Goal: Task Accomplishment & Management: Complete application form

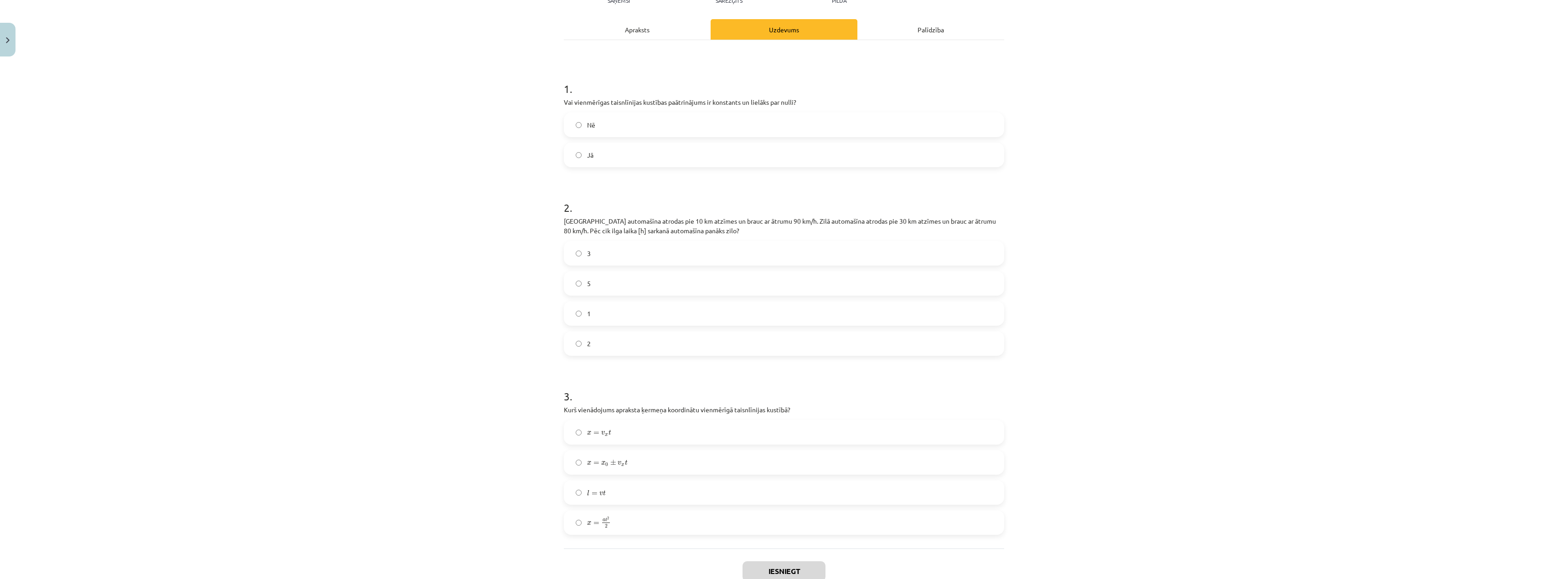
scroll to position [177, 0]
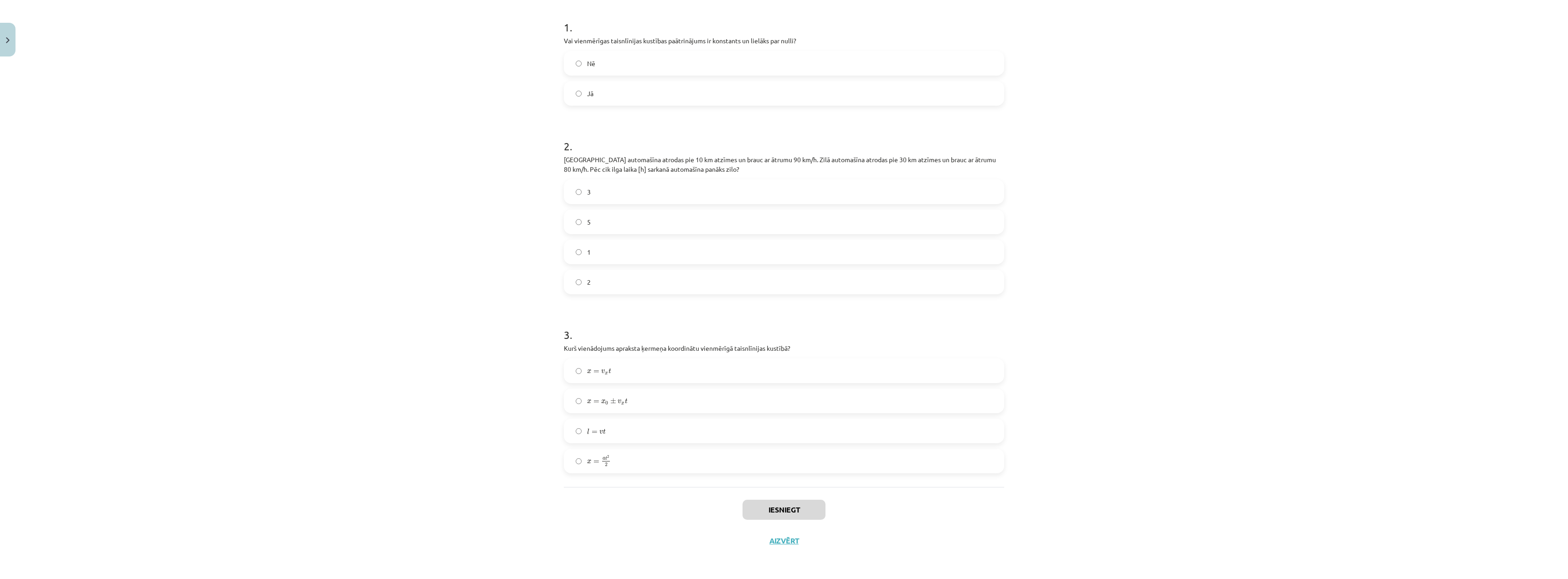
click at [1470, 329] on div "Mācību tēma: Fizikas i - 10. klases 1. ieskaites mācību materiāls #11 📝 9. tēma…" at bounding box center [784, 289] width 1568 height 579
drag, startPoint x: 614, startPoint y: 395, endPoint x: 563, endPoint y: 410, distance: 53.2
click at [615, 395] on label "x = x 0 ± v x t x = x 0 ± v x t" at bounding box center [784, 401] width 439 height 22
click at [1078, 266] on div "Mācību tēma: Fizikas i - 10. klases 1. ieskaites mācību materiāls #11 📝 9. tēma…" at bounding box center [784, 289] width 1568 height 579
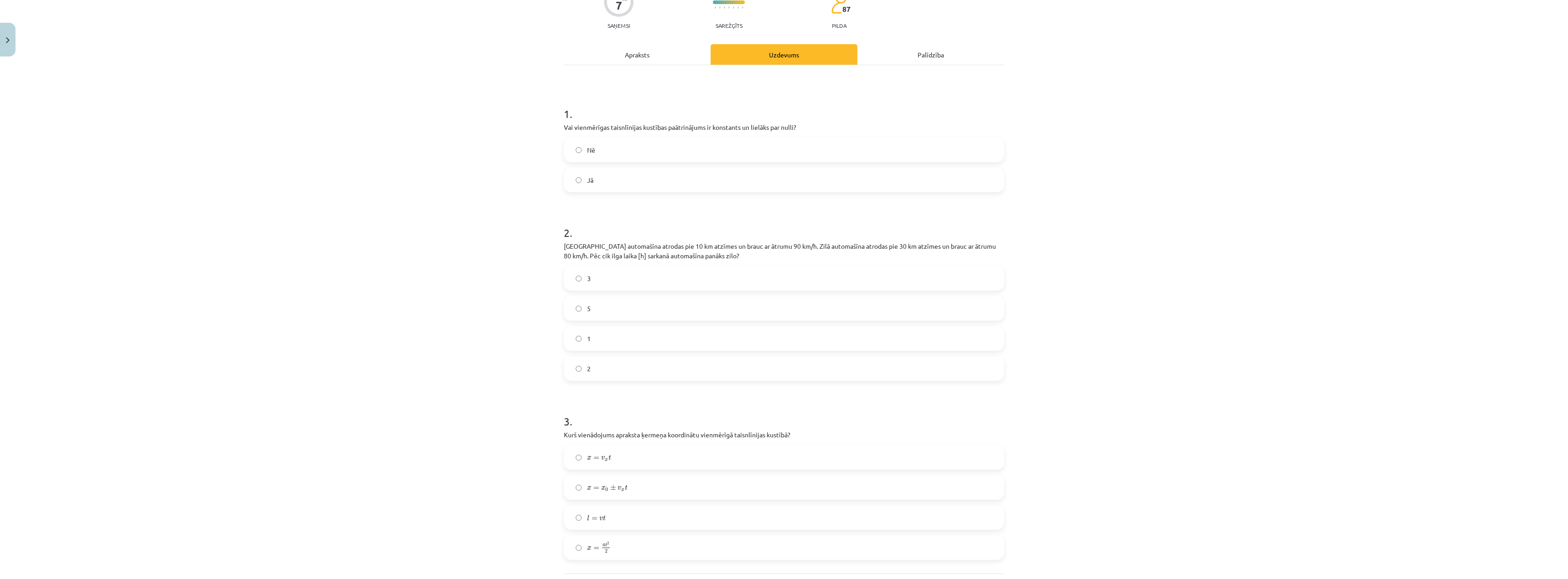
scroll to position [40, 0]
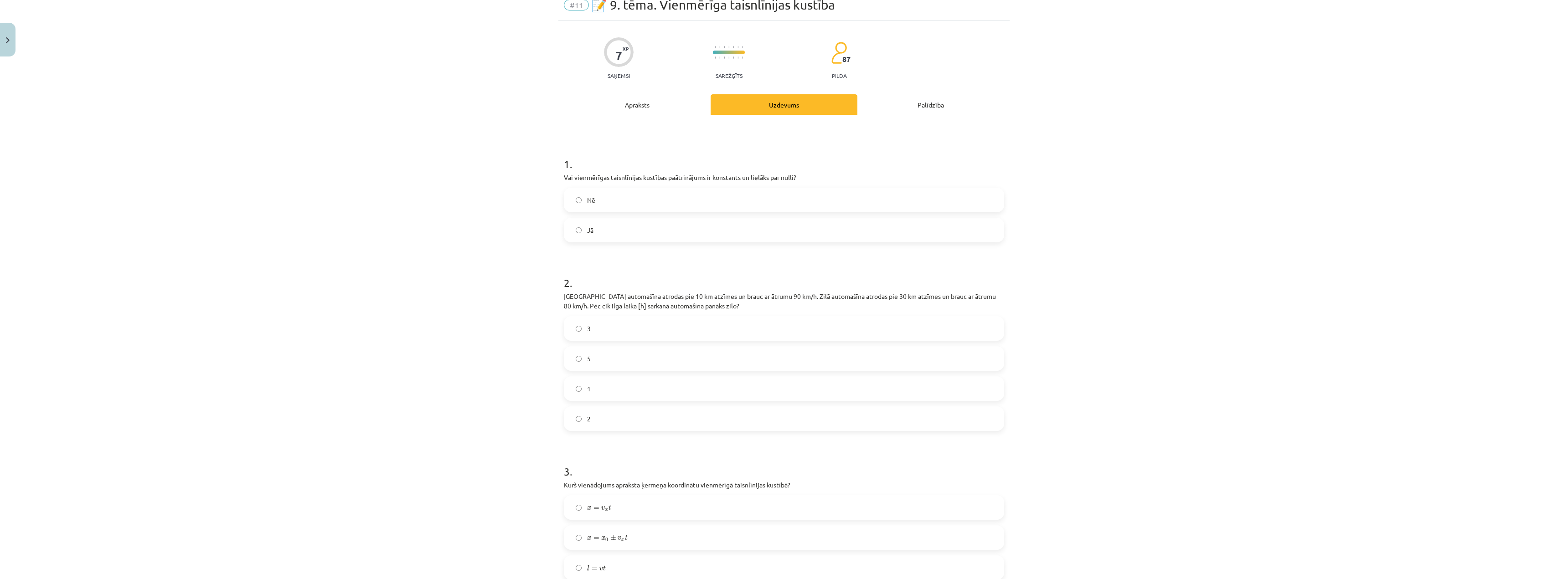
click at [699, 235] on label "Jā" at bounding box center [784, 229] width 439 height 22
click at [631, 193] on label "Nē" at bounding box center [784, 199] width 439 height 22
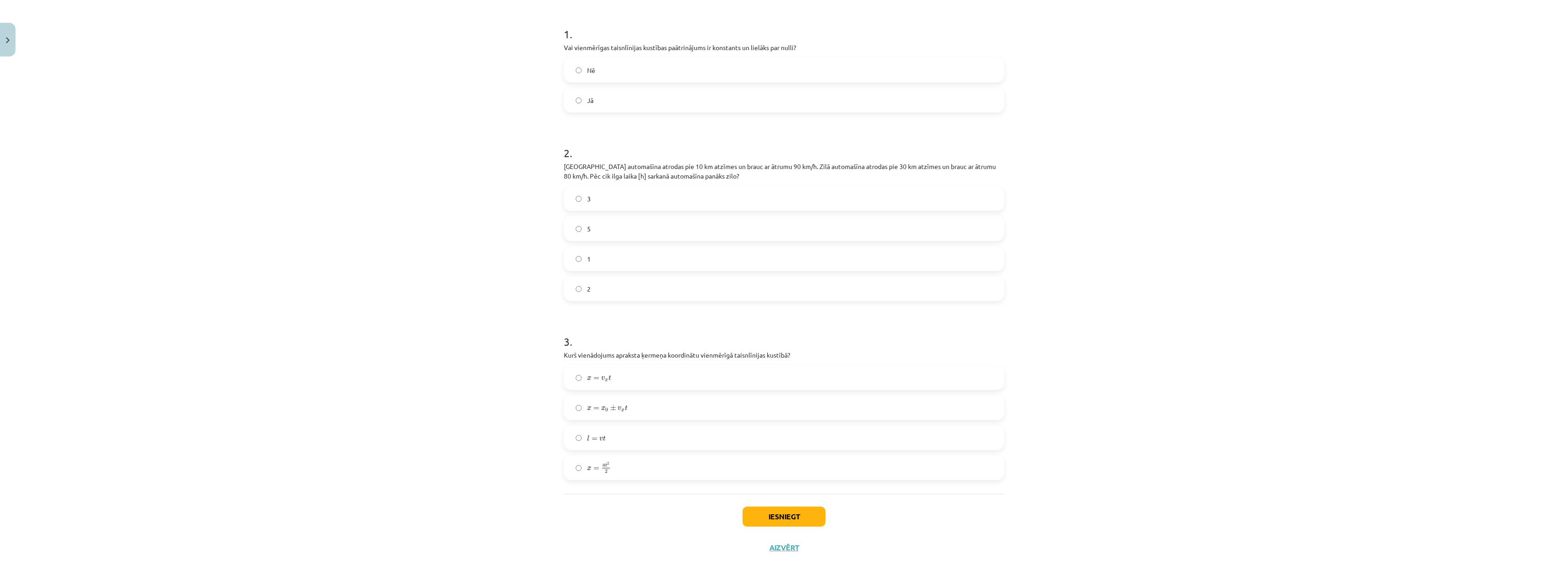
scroll to position [177, 0]
drag, startPoint x: 1204, startPoint y: 388, endPoint x: 1185, endPoint y: 375, distance: 23.0
click at [1204, 388] on div "Mācību tēma: Fizikas i - 10. klases 1. ieskaites mācību materiāls #11 📝 9. tēma…" at bounding box center [784, 289] width 1568 height 579
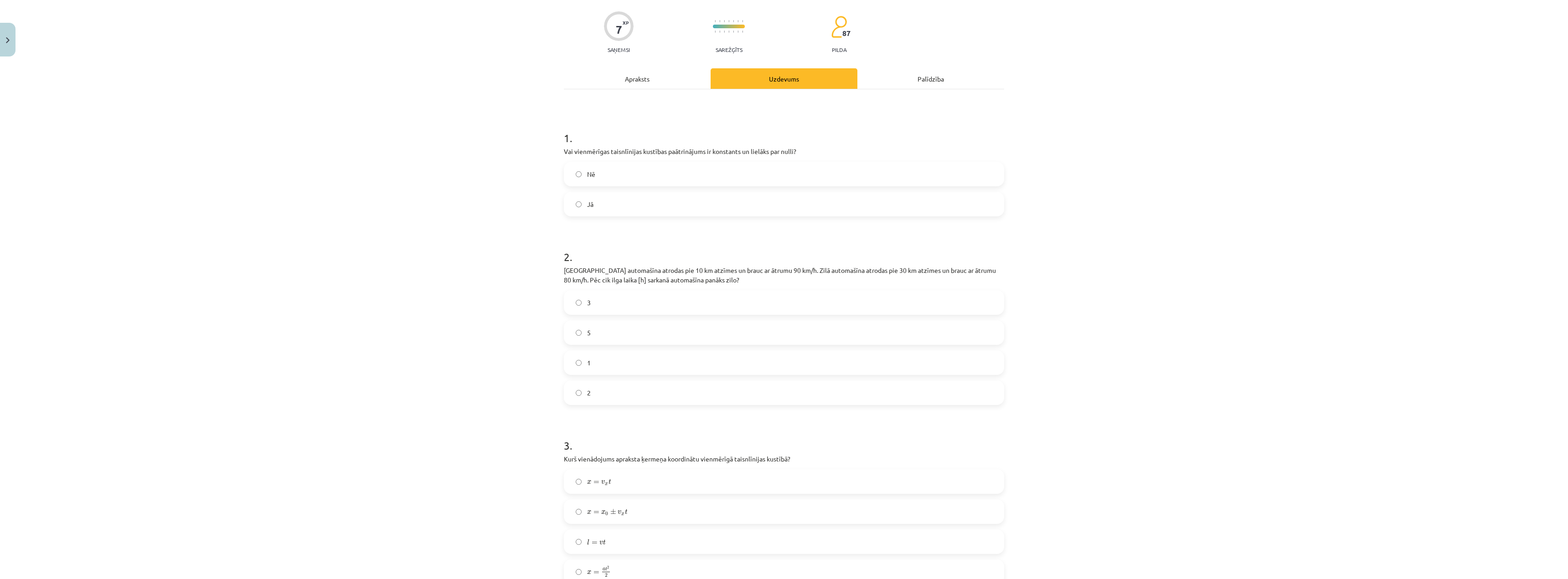
scroll to position [0, 0]
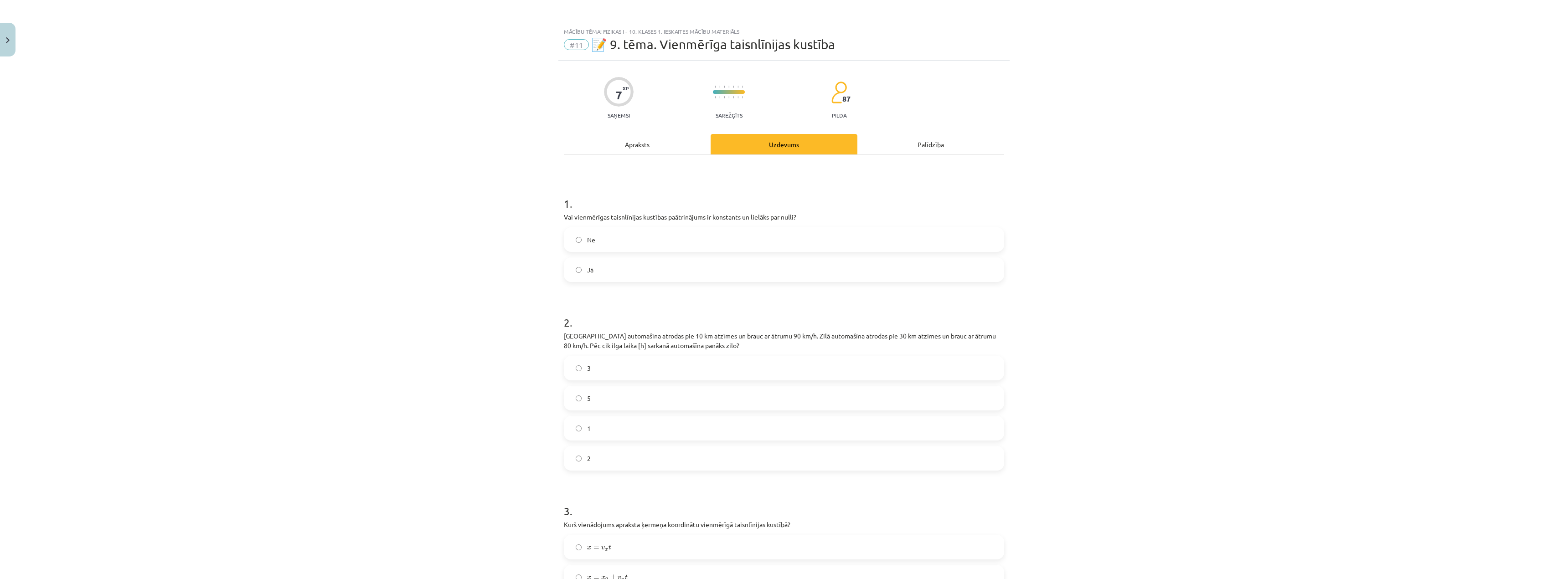
click at [597, 138] on div "Apraksts" at bounding box center [636, 144] width 146 height 20
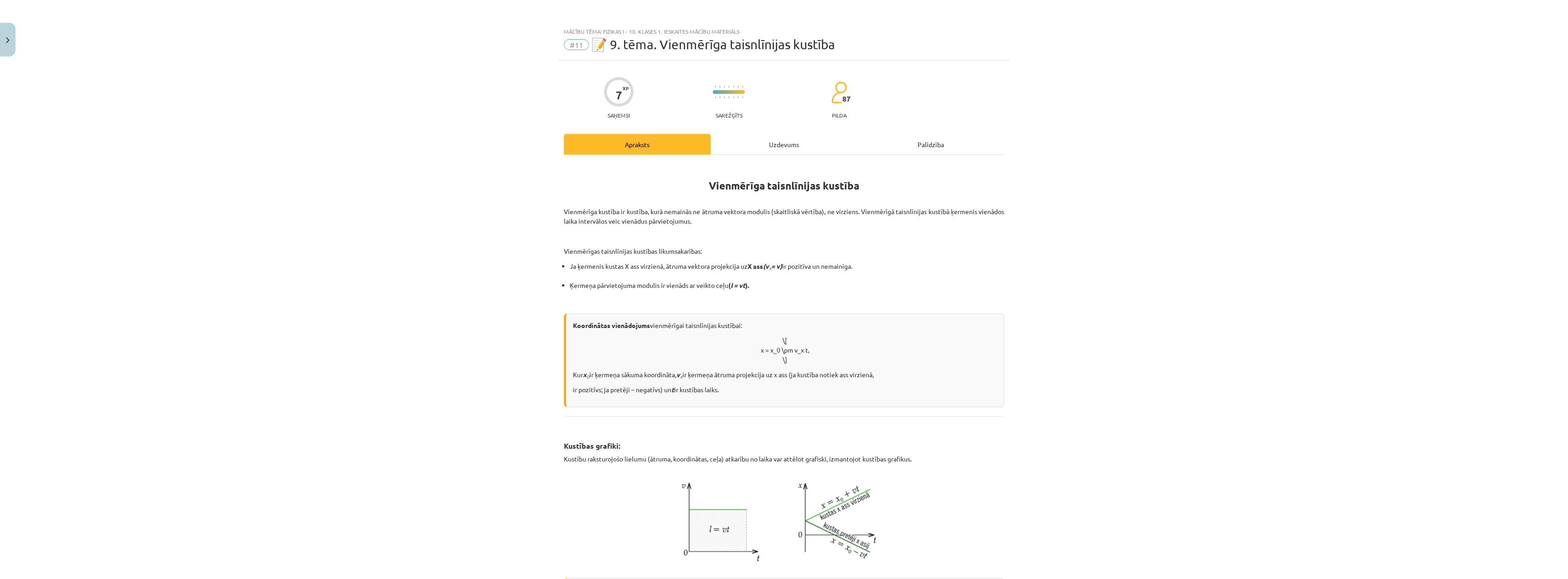
scroll to position [22, 0]
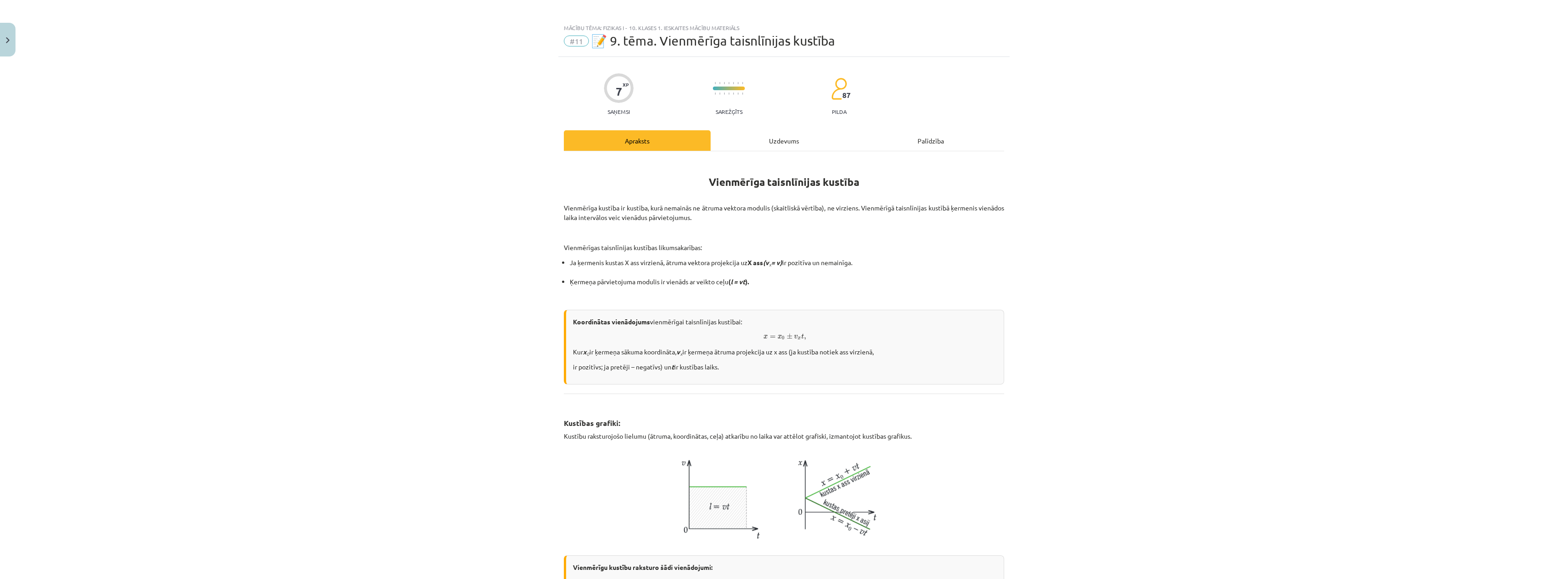
click at [794, 143] on div "Uzdevums" at bounding box center [784, 140] width 146 height 20
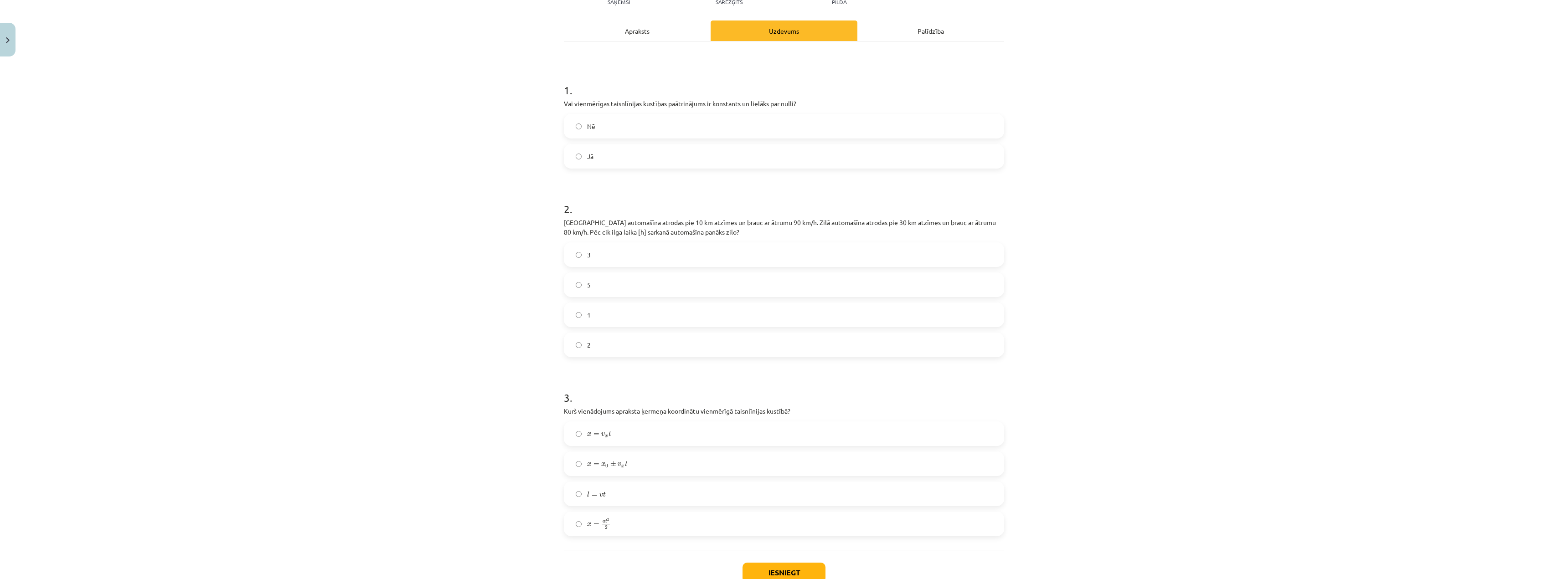
scroll to position [177, 0]
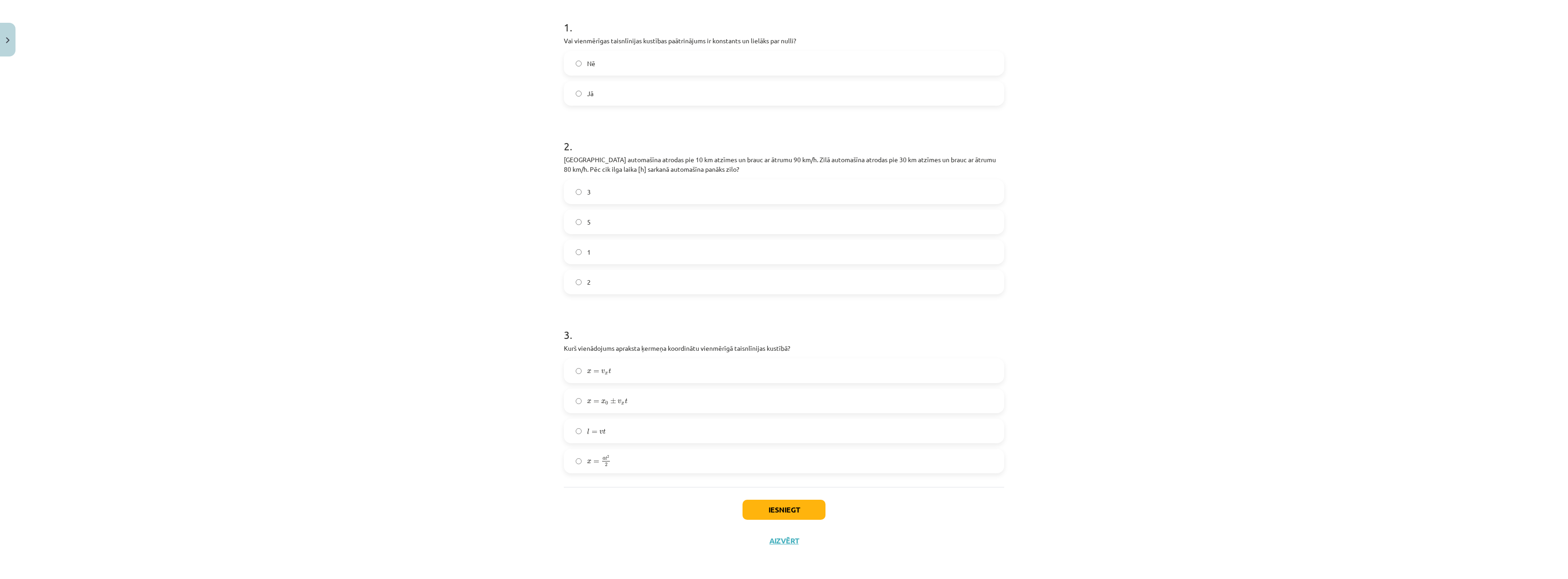
click at [1122, 240] on div "Mācību tēma: Fizikas i - 10. klases 1. ieskaites mācību materiāls #11 📝 9. tēma…" at bounding box center [784, 289] width 1568 height 579
drag, startPoint x: 618, startPoint y: 295, endPoint x: 622, endPoint y: 290, distance: 6.4
click at [621, 292] on form "1 . Vai vienmērīgas taisnlīnijas kustības paātrinājums ir konstants un lielāks …" at bounding box center [784, 239] width 440 height 468
click at [623, 288] on label "2" at bounding box center [784, 281] width 439 height 22
click at [457, 379] on div "Mācību tēma: Fizikas i - 10. klases 1. ieskaites mācību materiāls #11 📝 9. tēma…" at bounding box center [784, 289] width 1568 height 579
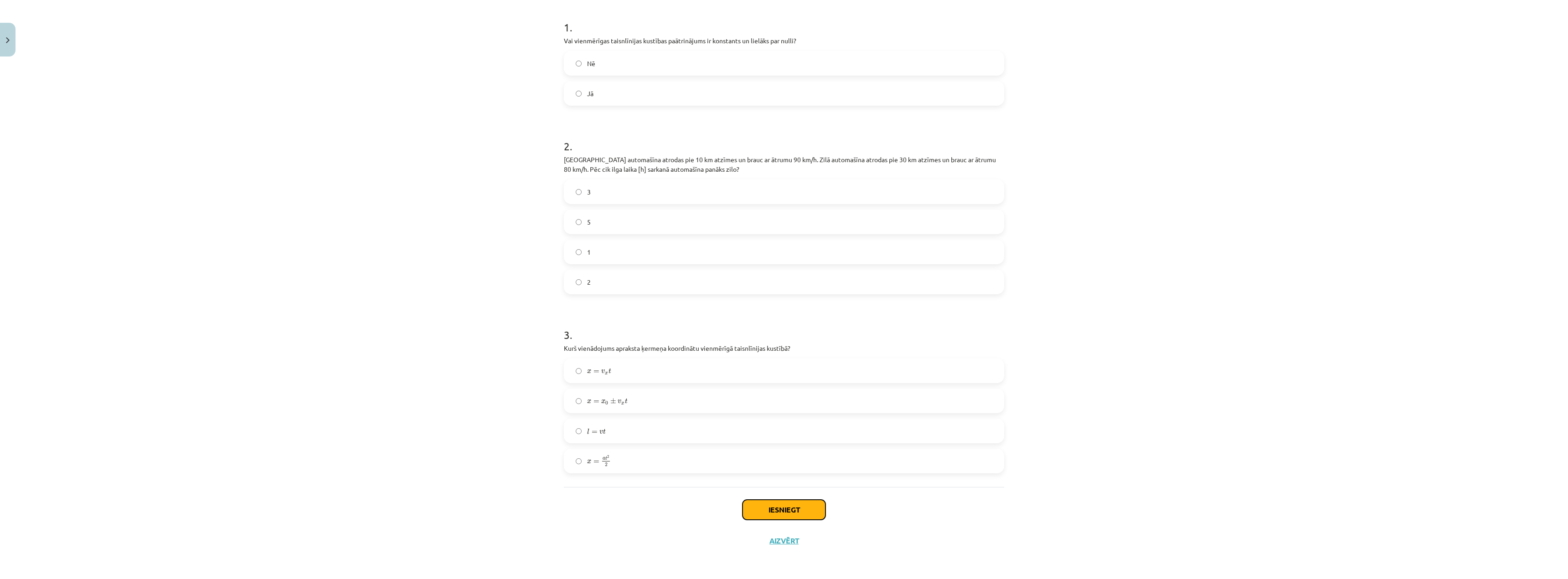
click at [776, 511] on button "Iesniegt" at bounding box center [784, 510] width 83 height 20
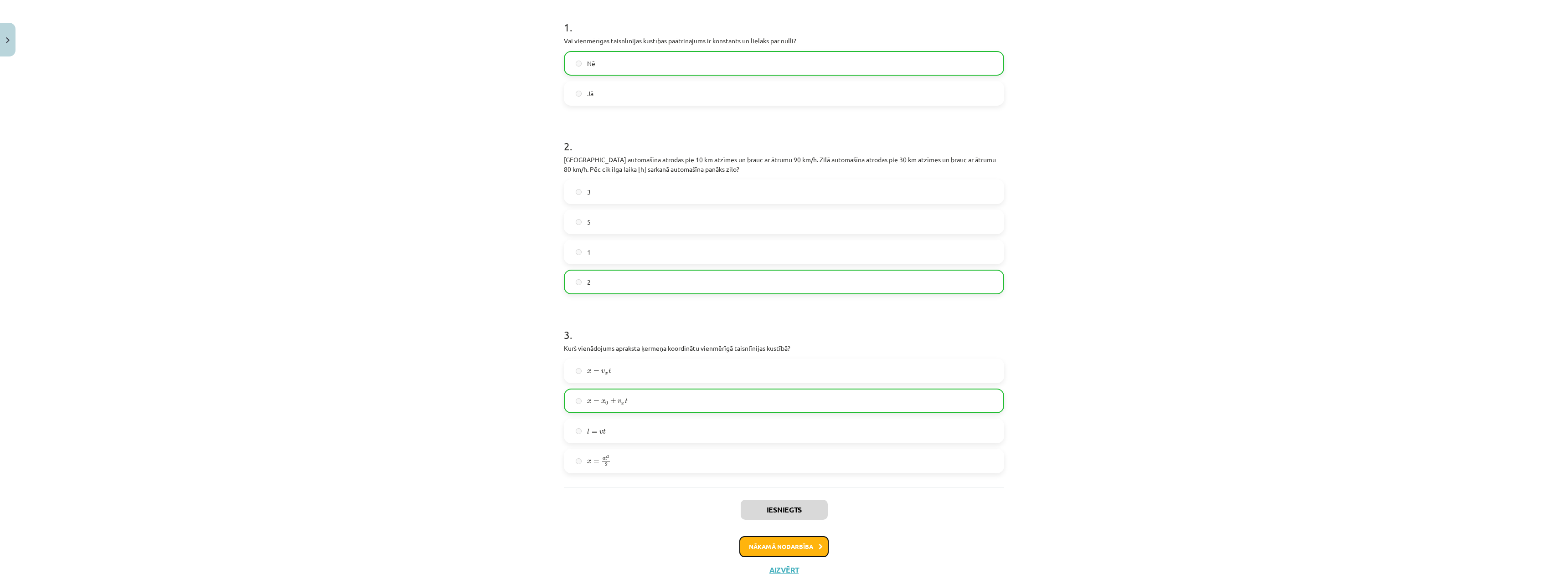
click at [805, 547] on button "Nākamā nodarbība" at bounding box center [784, 546] width 89 height 21
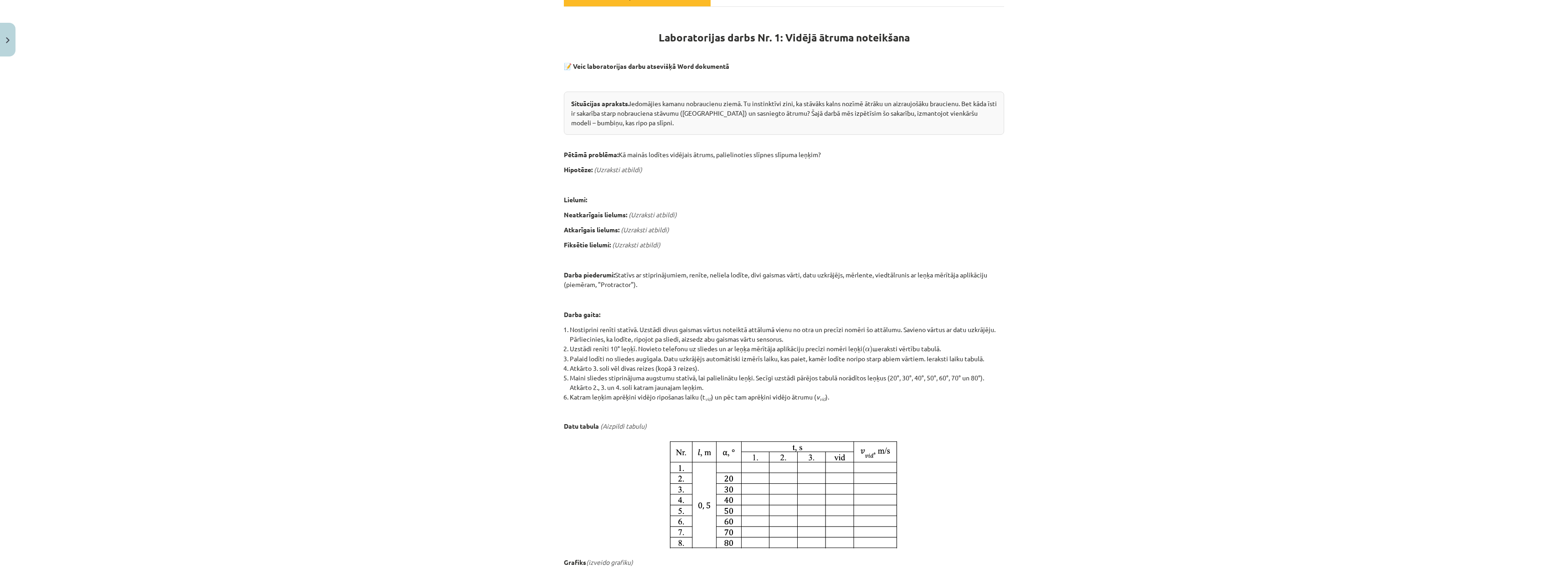
scroll to position [0, 0]
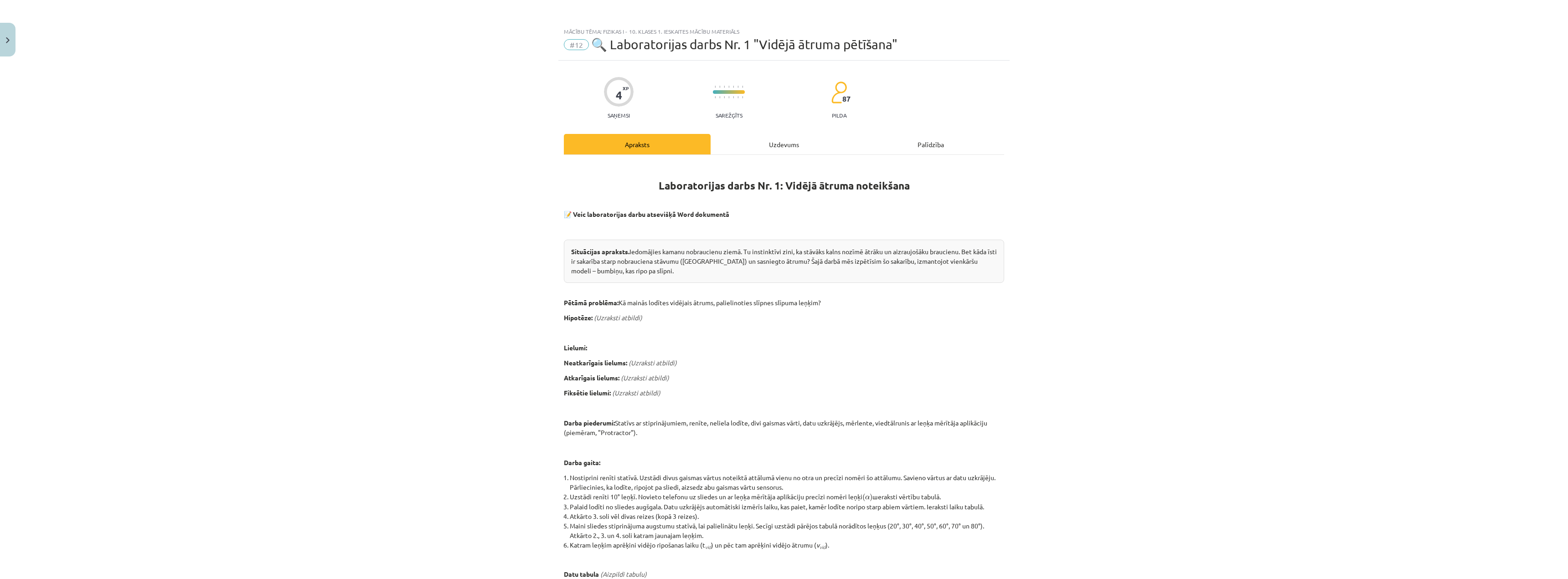
click at [774, 144] on div "Uzdevums" at bounding box center [784, 144] width 146 height 20
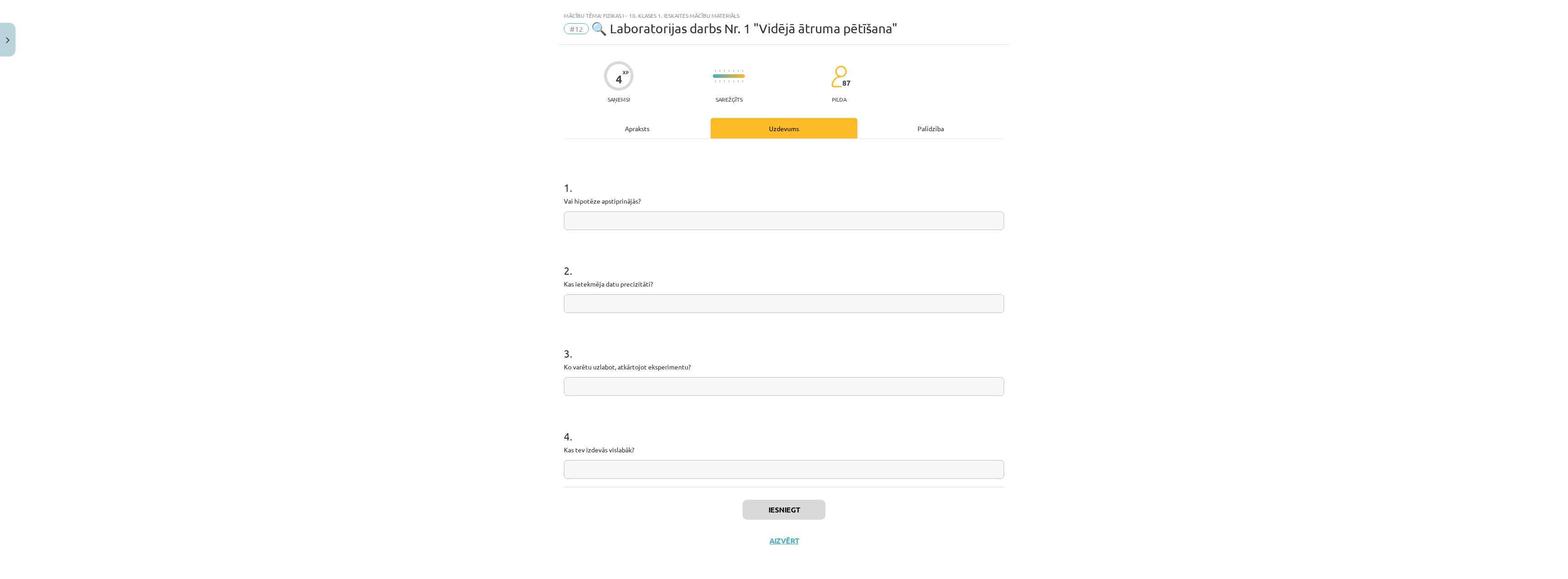
click at [650, 140] on div "1 . Vai hipotēze apstiprinājās? 2 . Kas ietekmēja datu precizitāti? 3 . Ko varē…" at bounding box center [784, 312] width 440 height 348
click at [625, 126] on div "Apraksts" at bounding box center [636, 128] width 146 height 20
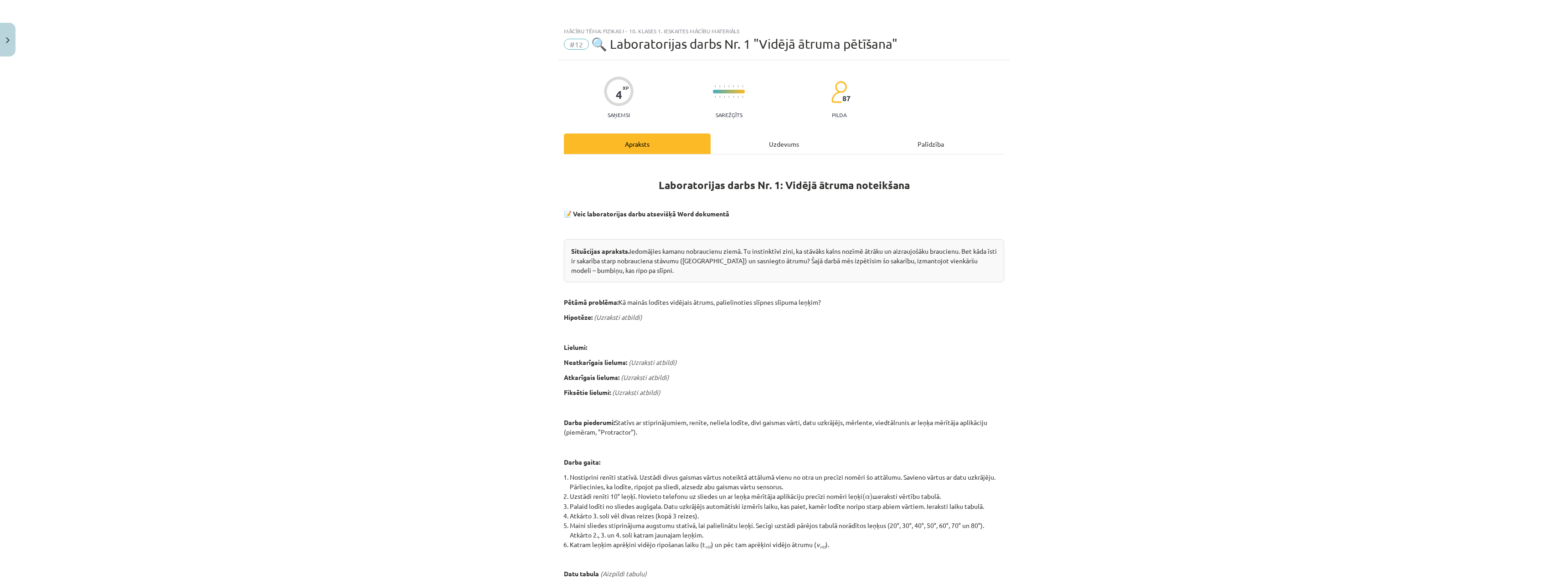
scroll to position [0, 0]
click at [767, 139] on div "Uzdevums" at bounding box center [784, 144] width 146 height 20
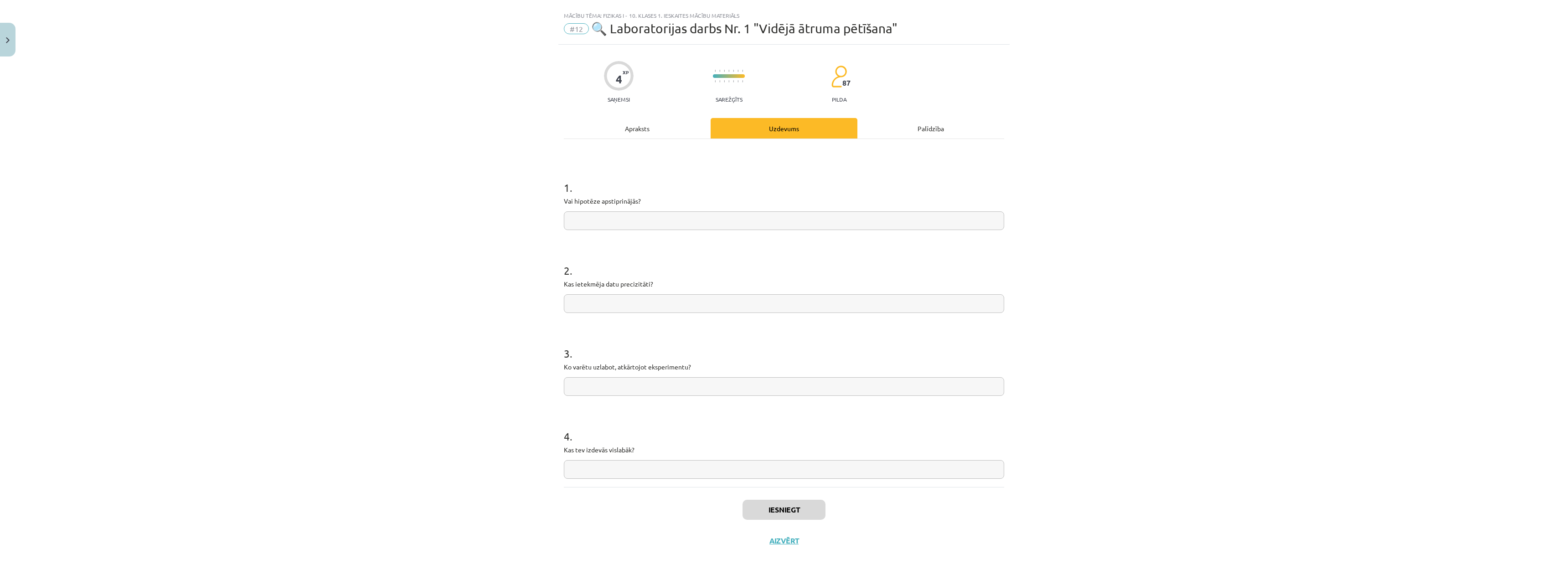
click at [599, 465] on input "text" at bounding box center [784, 470] width 440 height 19
type input "*"
click at [603, 227] on input "text" at bounding box center [784, 221] width 440 height 19
click at [721, 462] on input "text" at bounding box center [784, 470] width 440 height 19
type input "*"
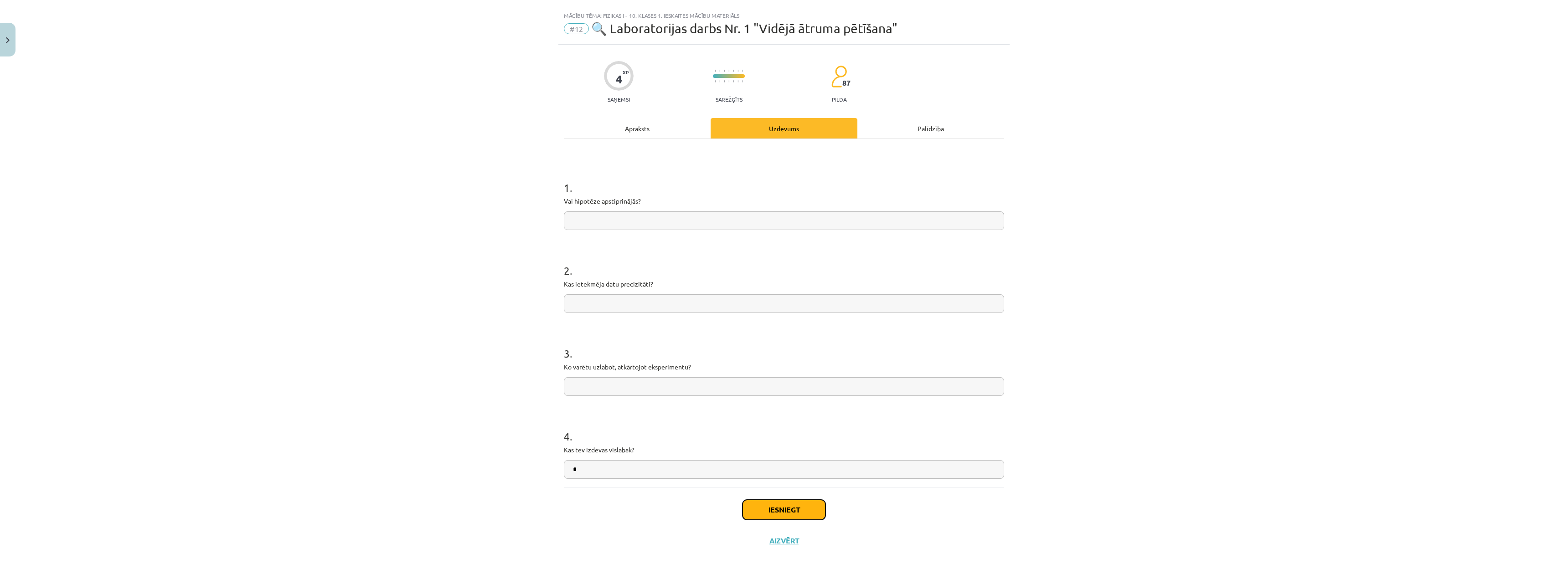
click at [750, 508] on button "Iesniegt" at bounding box center [784, 510] width 83 height 20
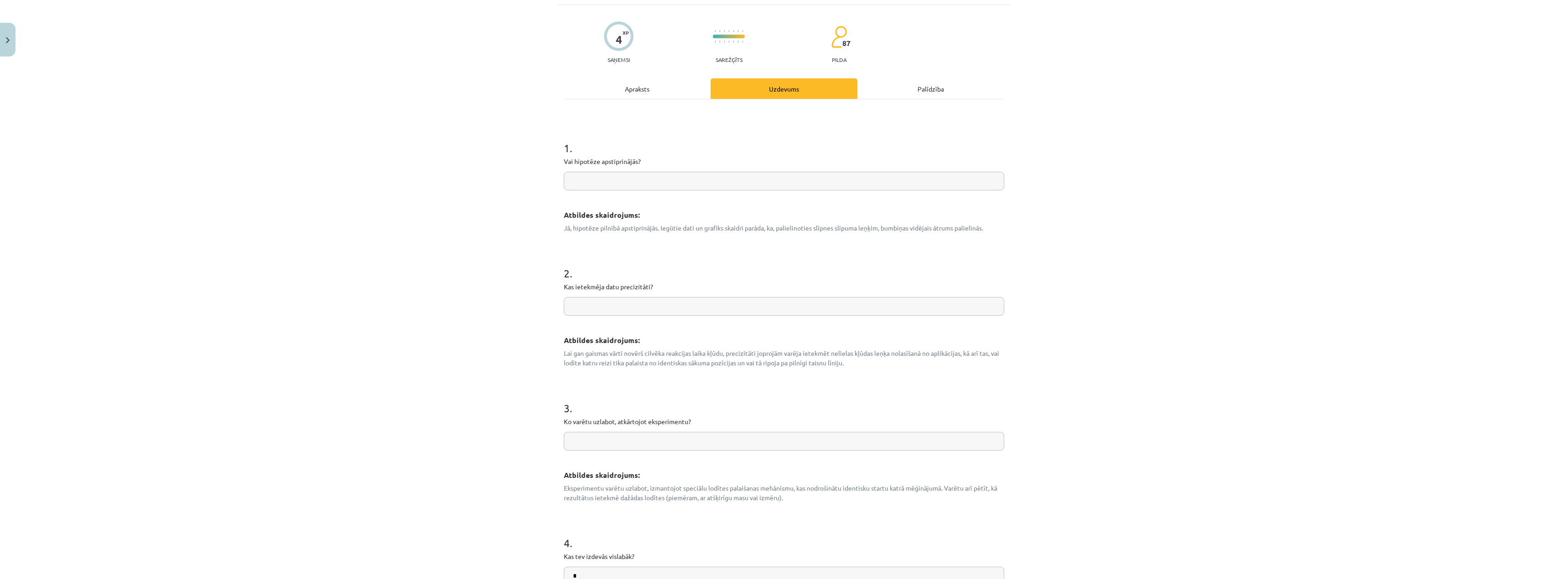
scroll to position [248, 0]
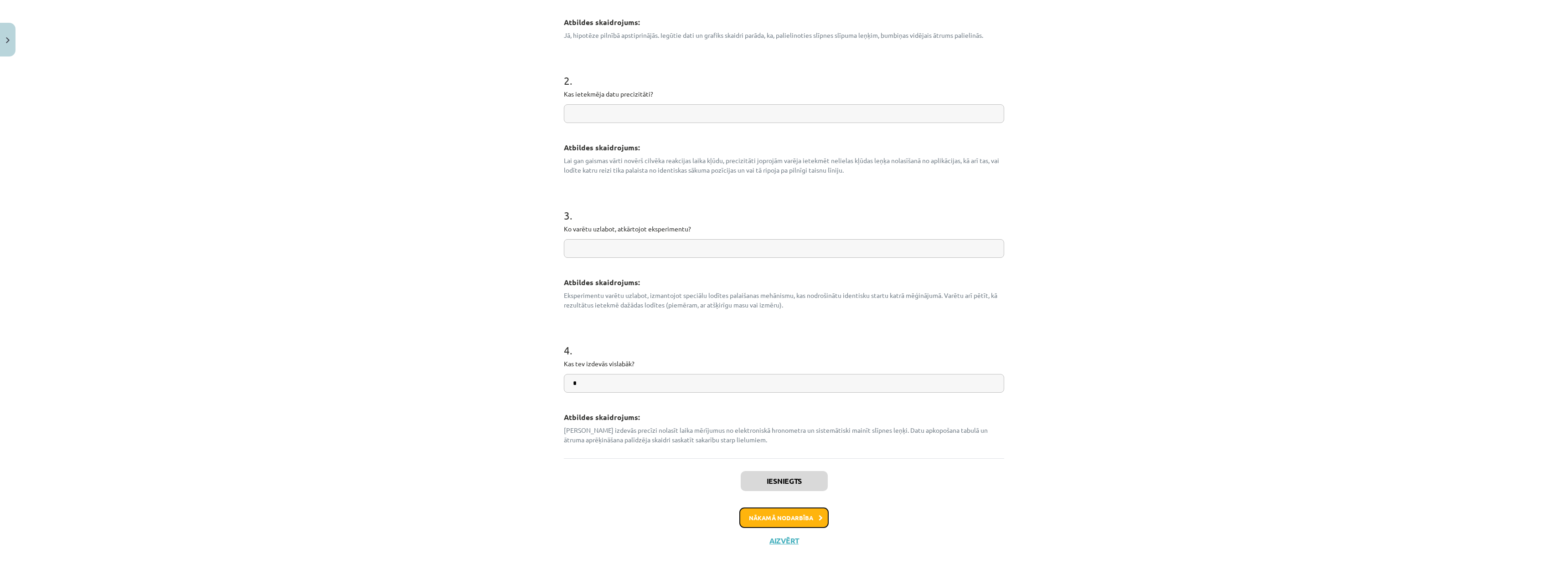
click at [794, 515] on button "Nākamā nodarbība" at bounding box center [784, 518] width 89 height 21
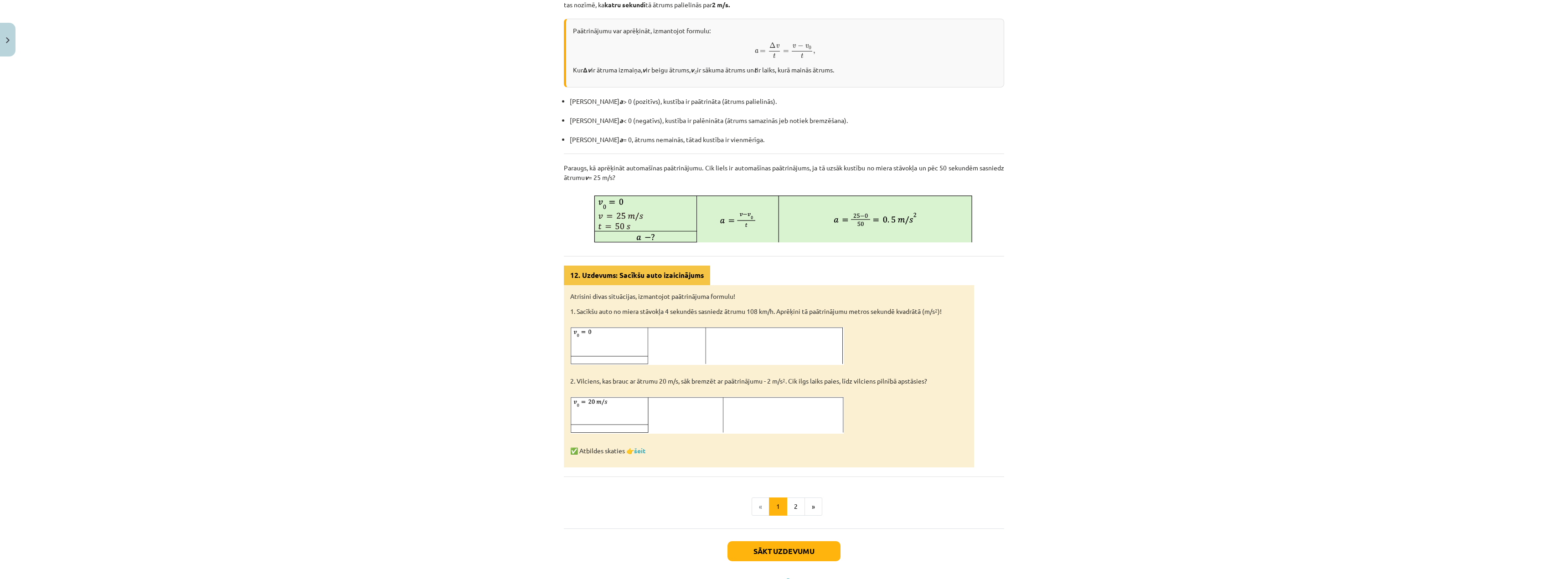
scroll to position [309, 0]
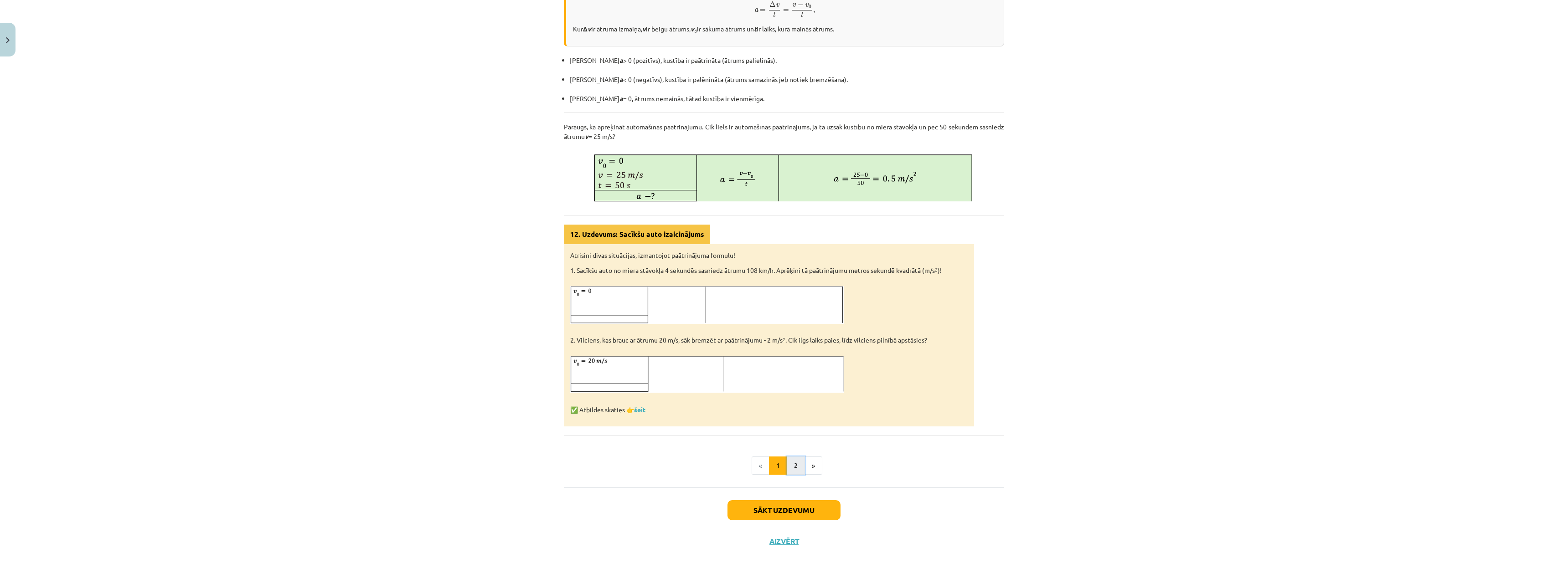
click at [794, 468] on button "2" at bounding box center [796, 466] width 19 height 19
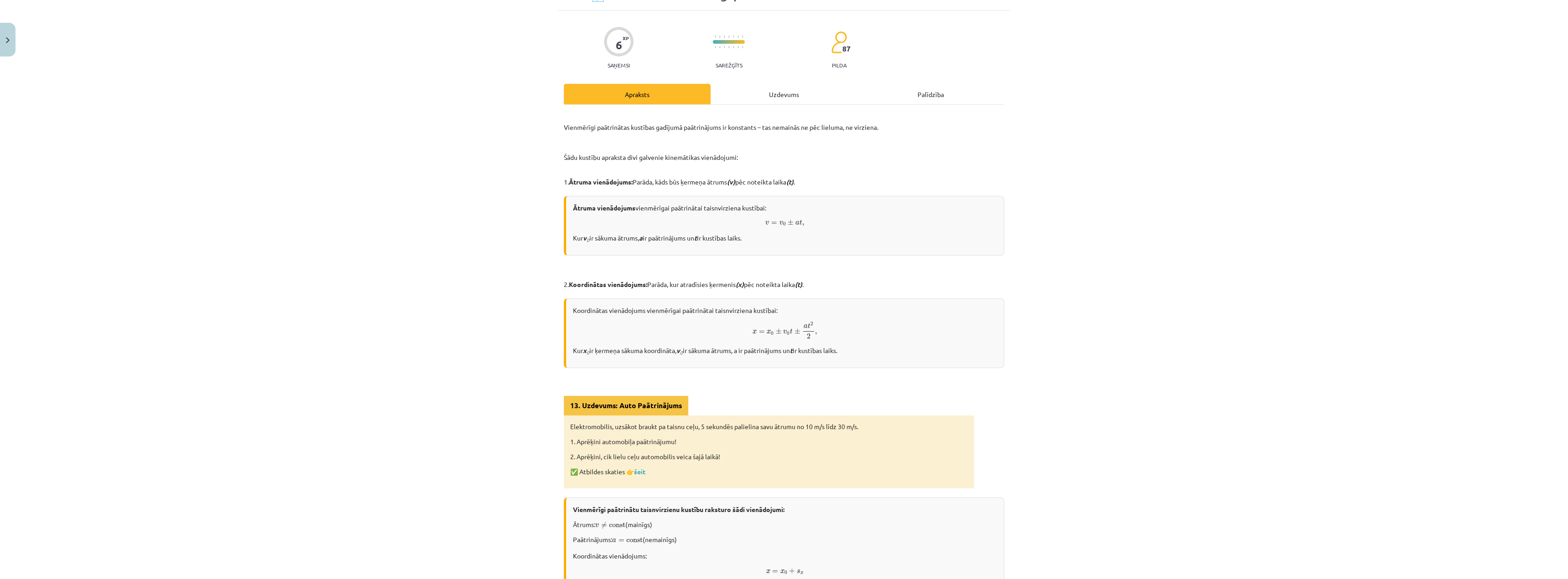
scroll to position [36, 0]
